Goal: Information Seeking & Learning: Learn about a topic

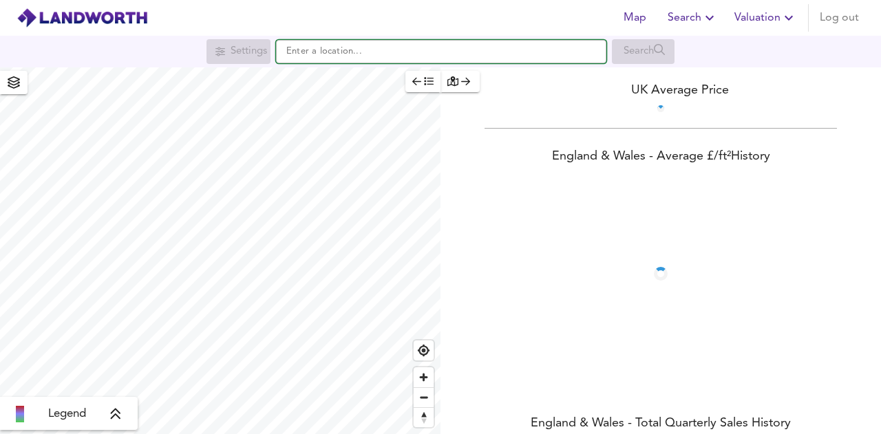
click at [408, 54] on input "text" at bounding box center [441, 51] width 330 height 23
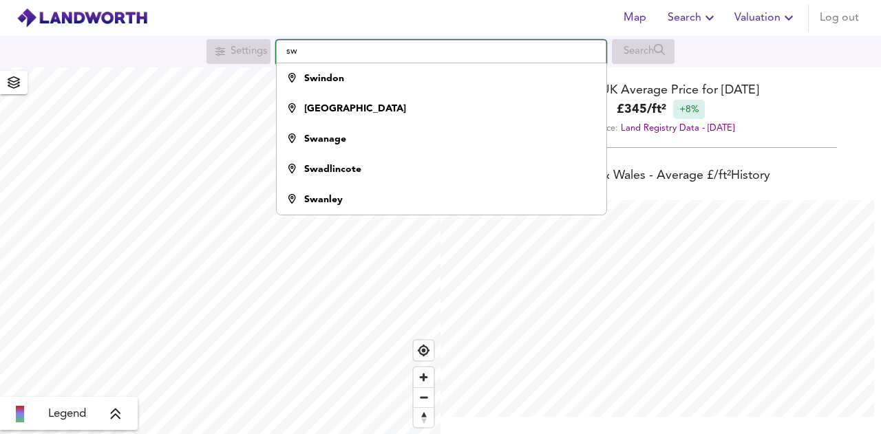
scroll to position [434, 881]
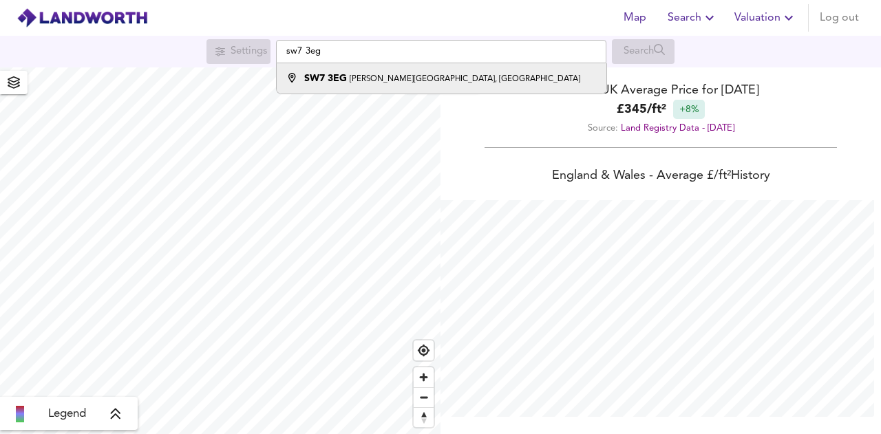
click at [388, 92] on li "[STREET_ADDRESS][PERSON_NAME]" at bounding box center [441, 78] width 329 height 30
type input "[PERSON_NAME][STREET_ADDRESS]"
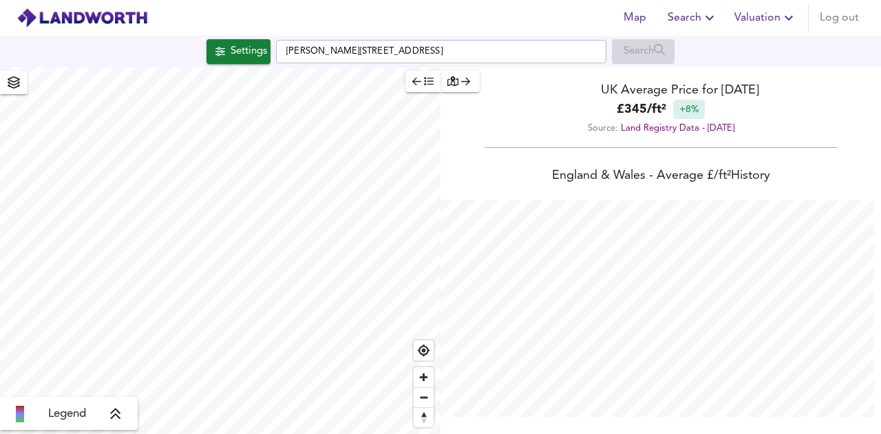
checkbox input "false"
checkbox input "true"
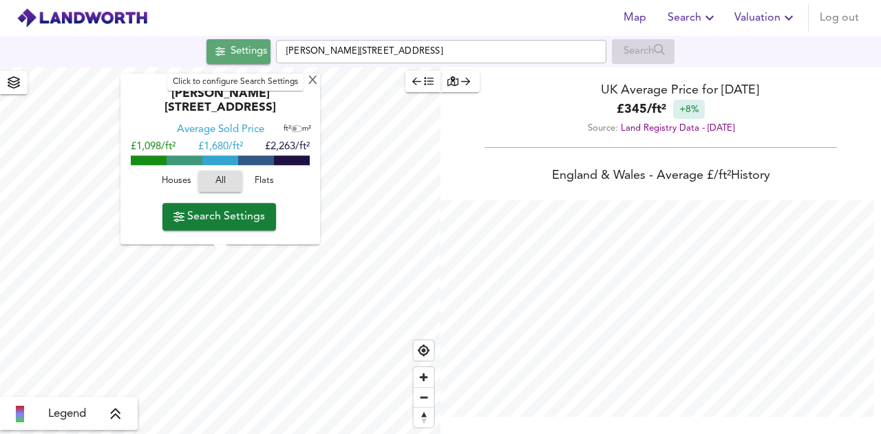
click at [243, 49] on div "Settings" at bounding box center [249, 52] width 36 height 18
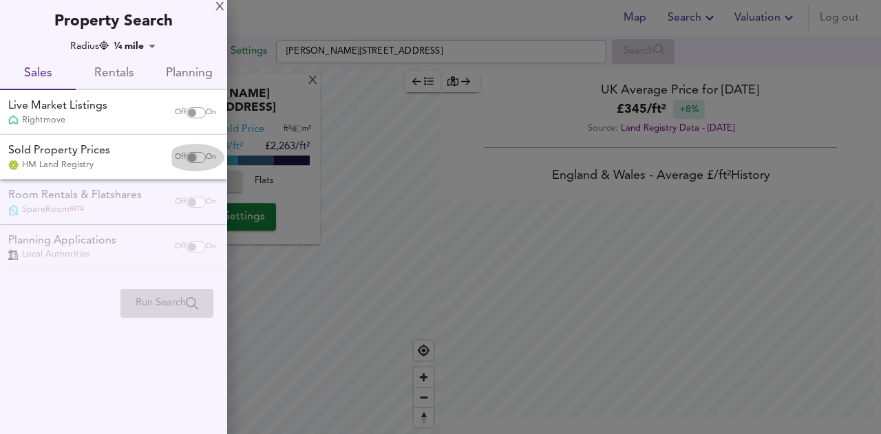
click at [190, 152] on input "checkbox" at bounding box center [192, 157] width 33 height 11
checkbox input "true"
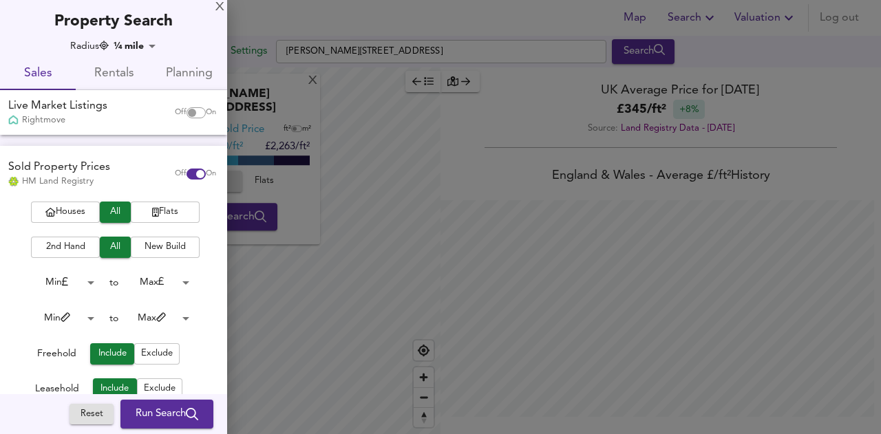
click at [167, 410] on span "Run Search" at bounding box center [167, 415] width 63 height 18
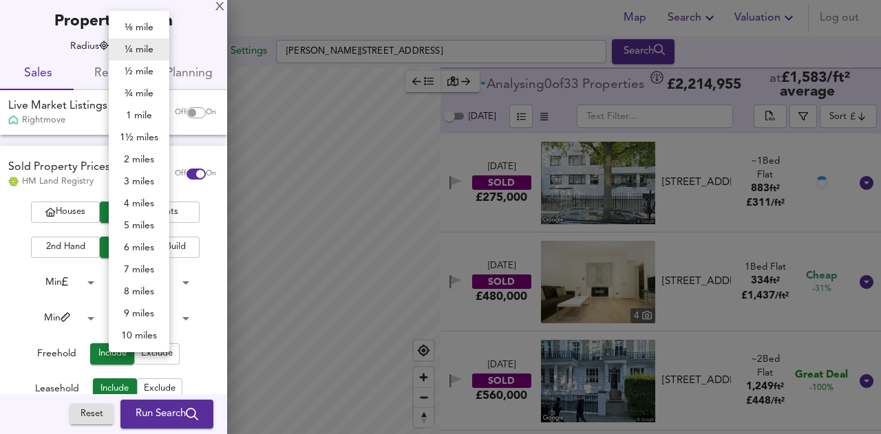
click at [132, 48] on body "Map Search Valuation Log out Settings [PERSON_NAME][GEOGRAPHIC_DATA] 3EG Search…" at bounding box center [440, 217] width 881 height 434
click at [139, 31] on li "⅛ mile" at bounding box center [139, 28] width 61 height 22
type input "201"
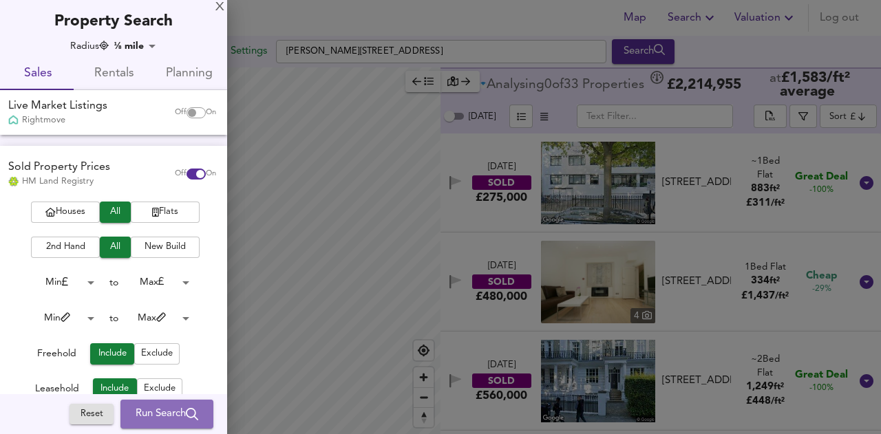
click at [151, 421] on span "Run Search" at bounding box center [167, 415] width 63 height 18
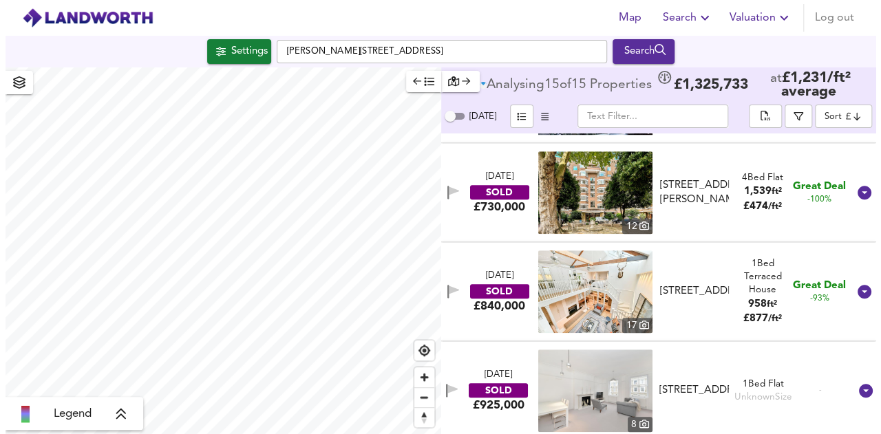
scroll to position [428, 0]
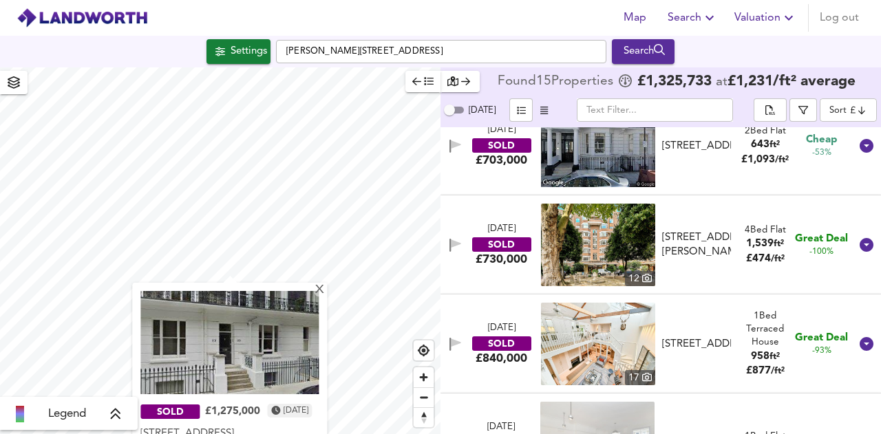
click at [223, 383] on img at bounding box center [229, 342] width 178 height 103
click at [231, 410] on div "£1,275,000" at bounding box center [232, 413] width 55 height 14
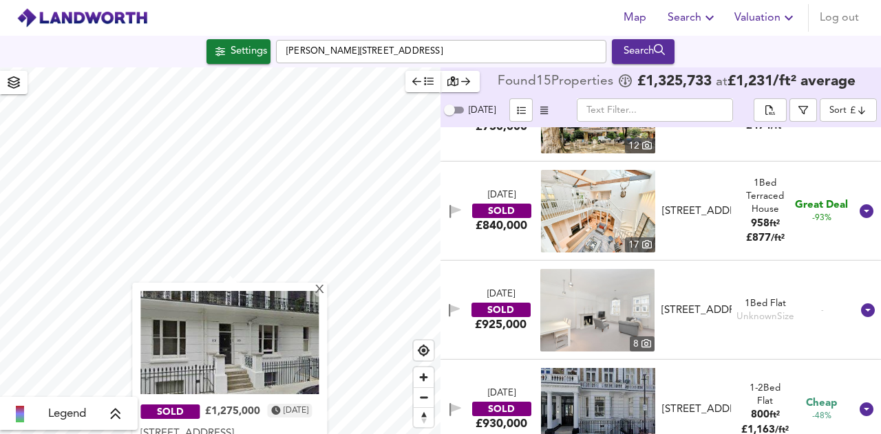
scroll to position [629, 0]
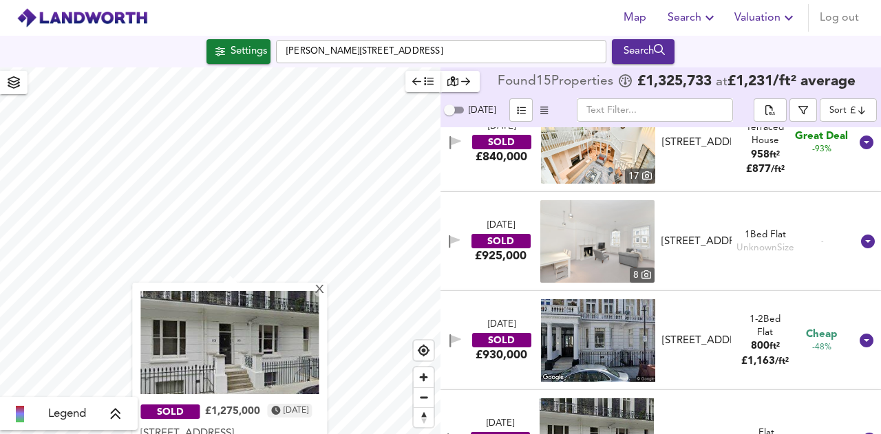
click at [620, 336] on img at bounding box center [598, 340] width 114 height 83
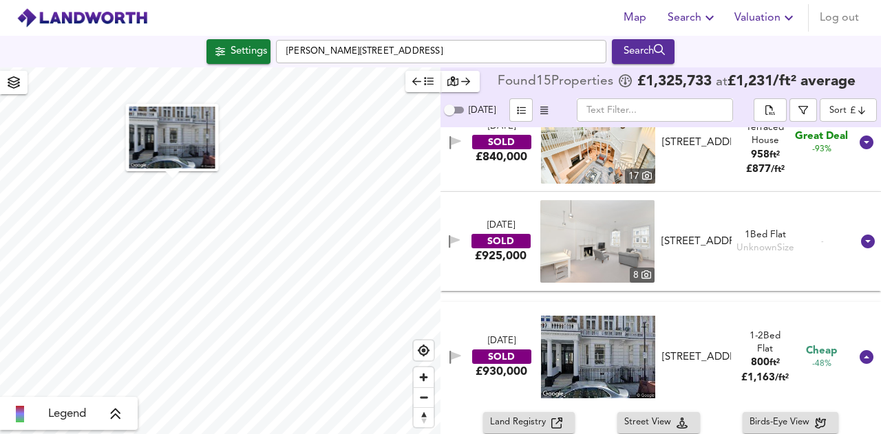
click at [695, 350] on div "[STREET_ADDRESS]" at bounding box center [697, 357] width 70 height 14
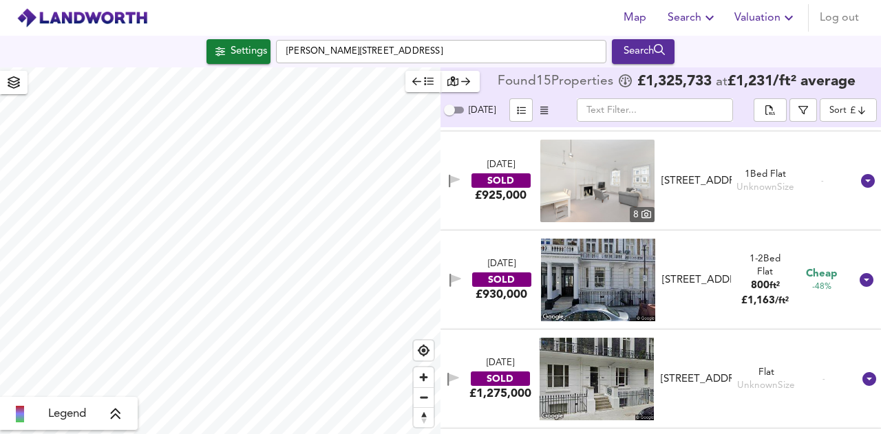
scroll to position [767, 0]
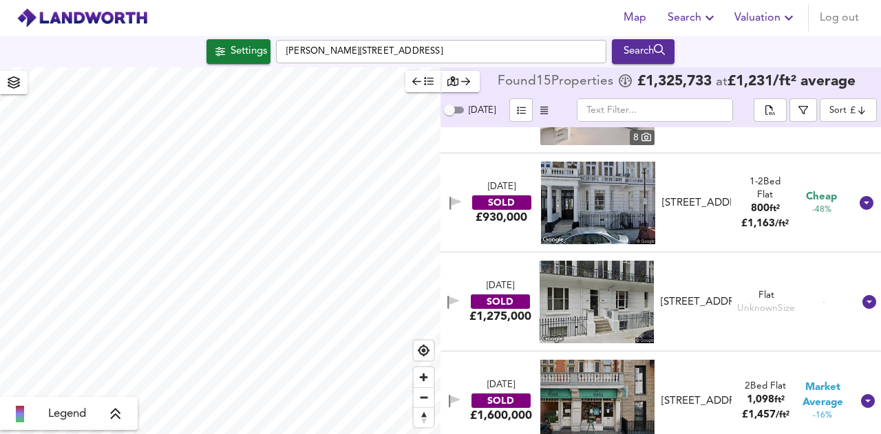
click at [688, 196] on div "[STREET_ADDRESS]" at bounding box center [697, 203] width 70 height 14
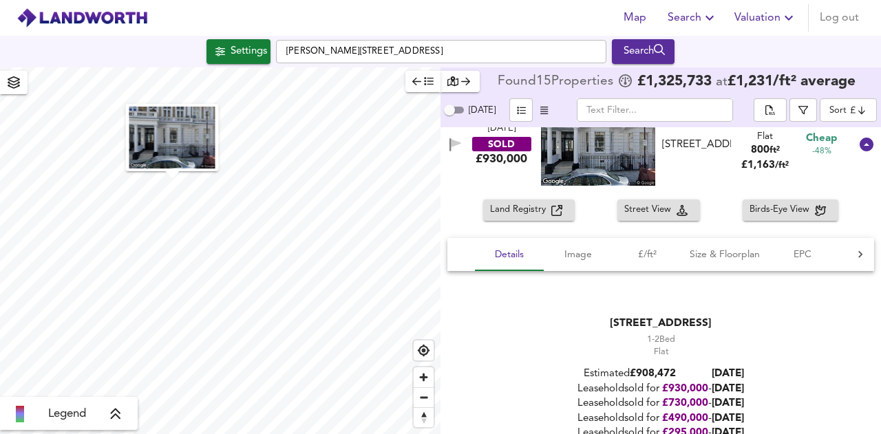
scroll to position [974, 0]
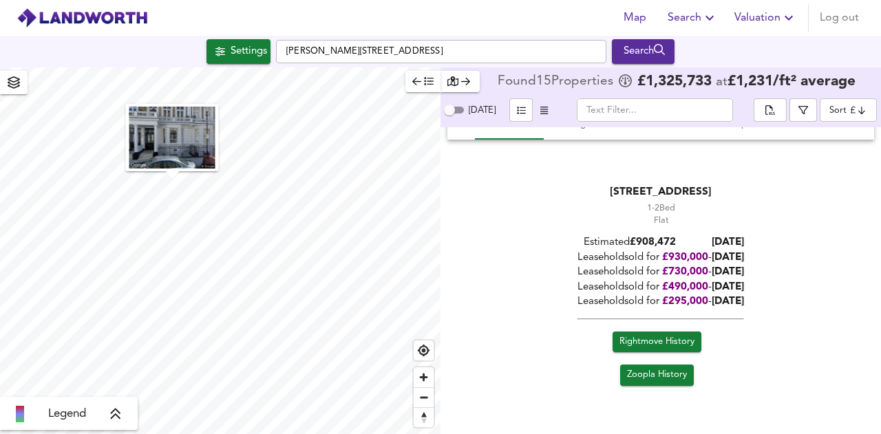
click at [660, 340] on span "Rightmove History" at bounding box center [657, 343] width 75 height 16
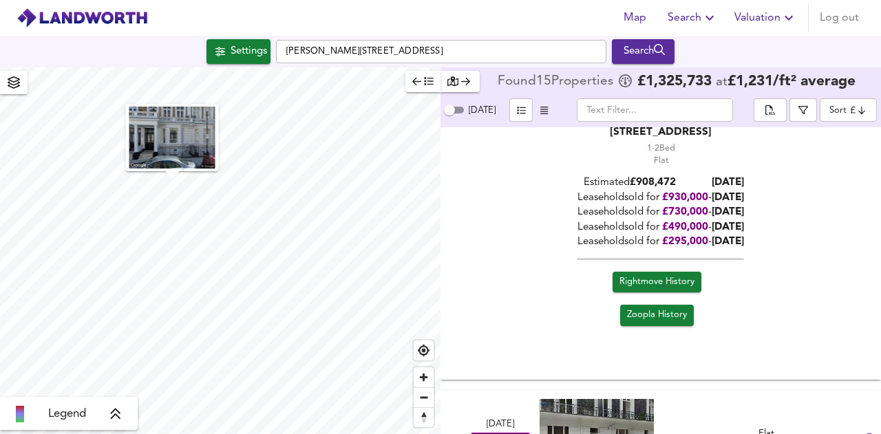
scroll to position [1111, 0]
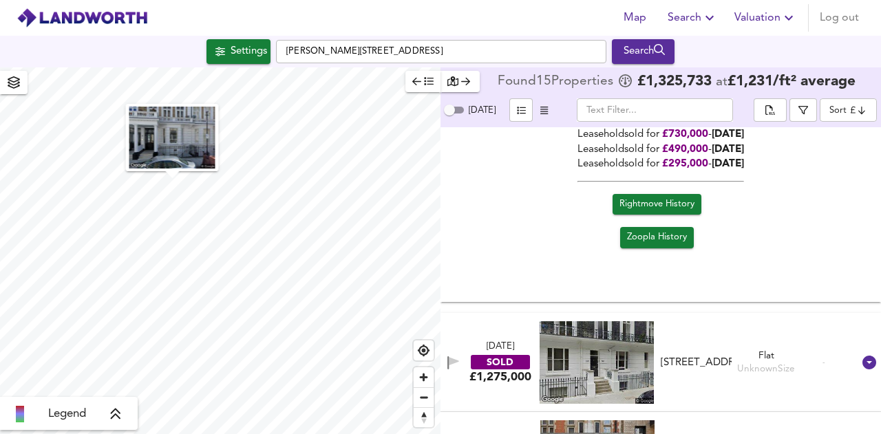
click at [647, 239] on span "Zoopla History" at bounding box center [657, 238] width 60 height 16
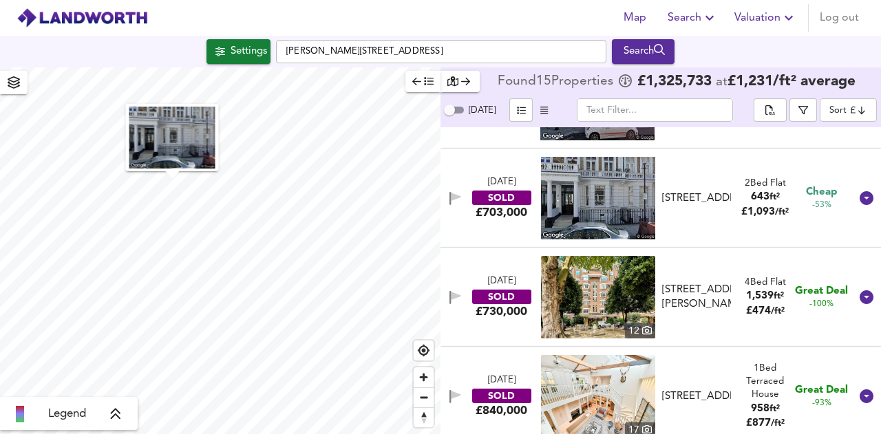
scroll to position [354, 0]
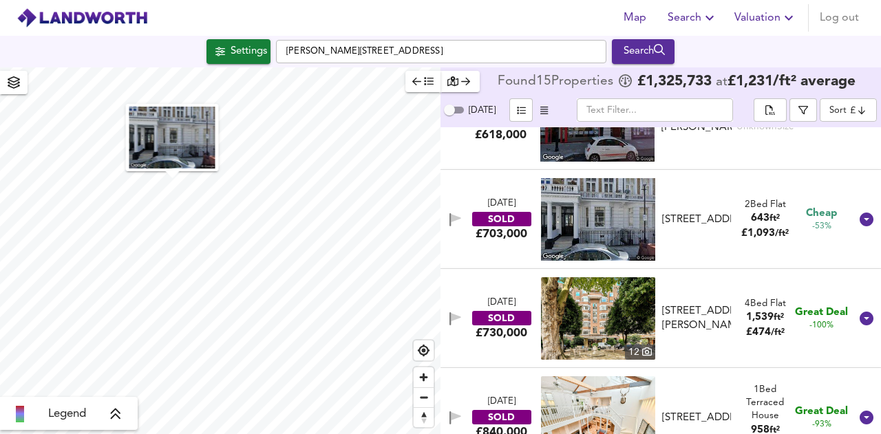
click at [674, 213] on div "[STREET_ADDRESS]" at bounding box center [697, 220] width 70 height 14
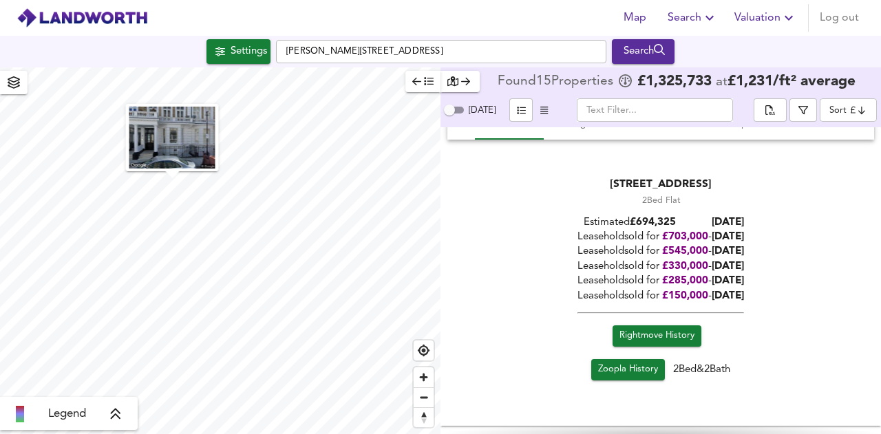
scroll to position [629, 0]
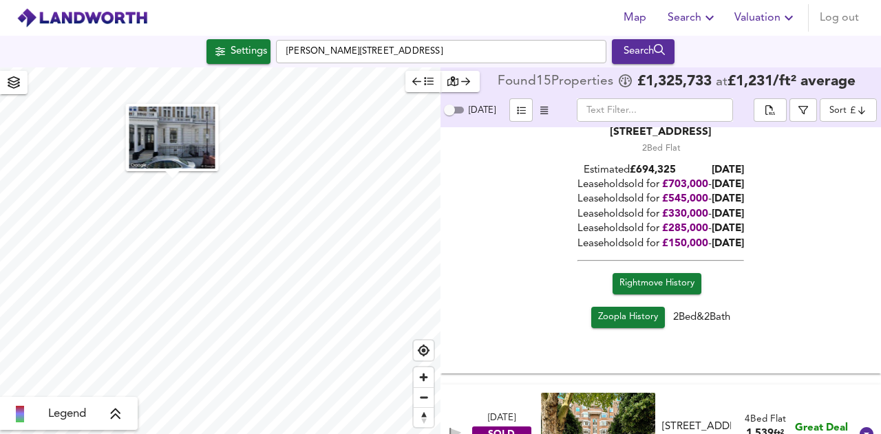
click at [624, 277] on span "Rightmove History" at bounding box center [657, 284] width 75 height 16
click at [631, 328] on link "Zoopla History" at bounding box center [628, 317] width 74 height 21
